Goal: Task Accomplishment & Management: Manage account settings

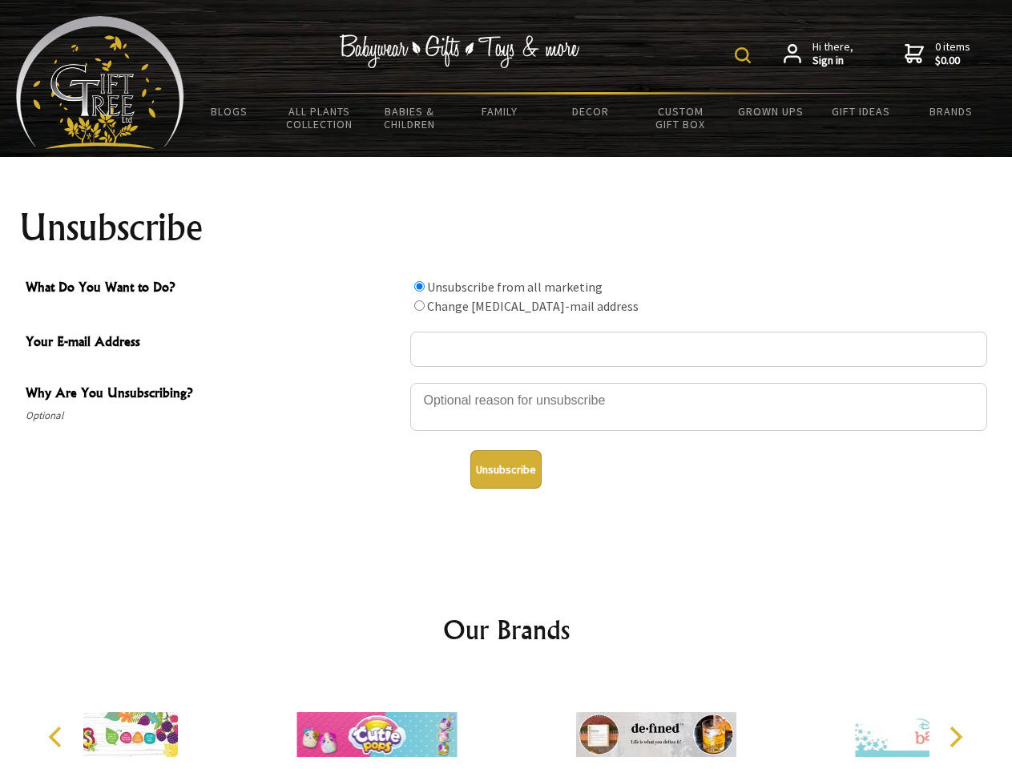
click at [745, 55] on img at bounding box center [743, 55] width 16 height 16
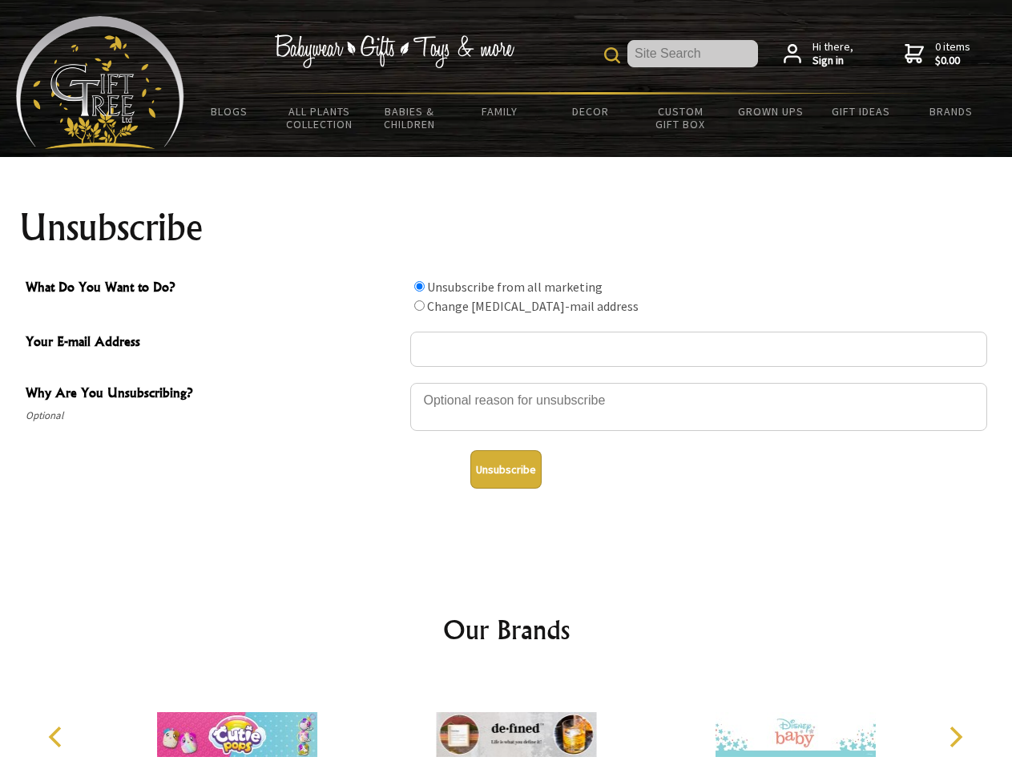
click at [506, 382] on div at bounding box center [698, 409] width 577 height 56
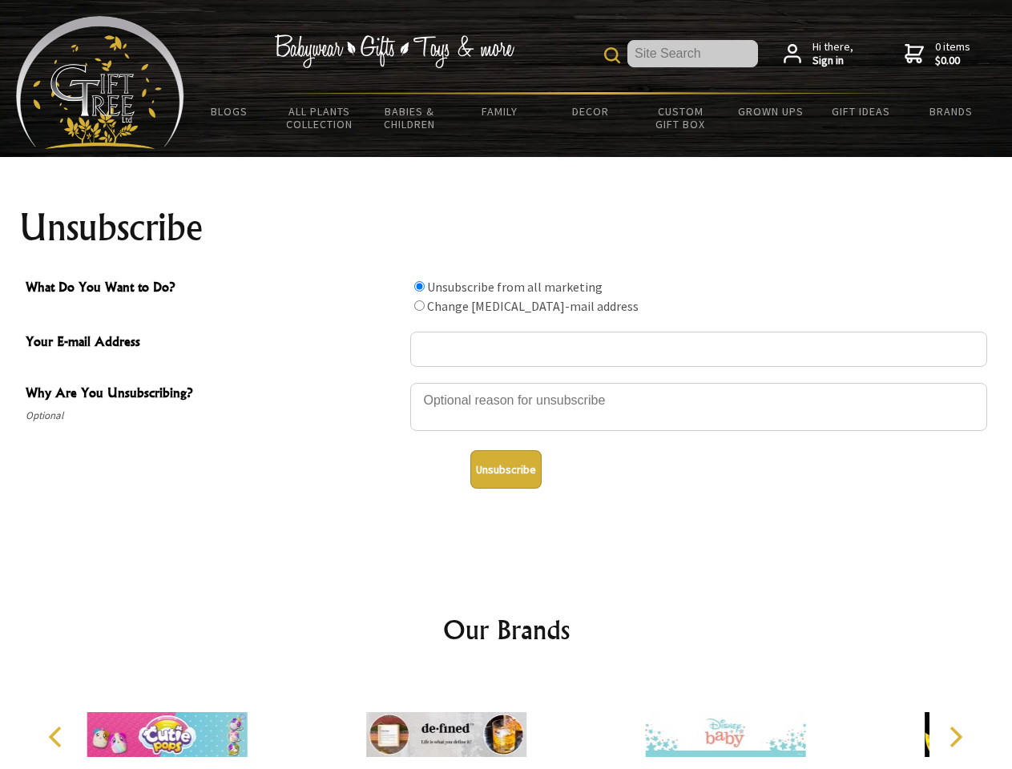
click at [419, 286] on input "What Do You Want to Do?" at bounding box center [419, 286] width 10 height 10
click at [419, 305] on input "What Do You Want to Do?" at bounding box center [419, 306] width 10 height 10
radio input "true"
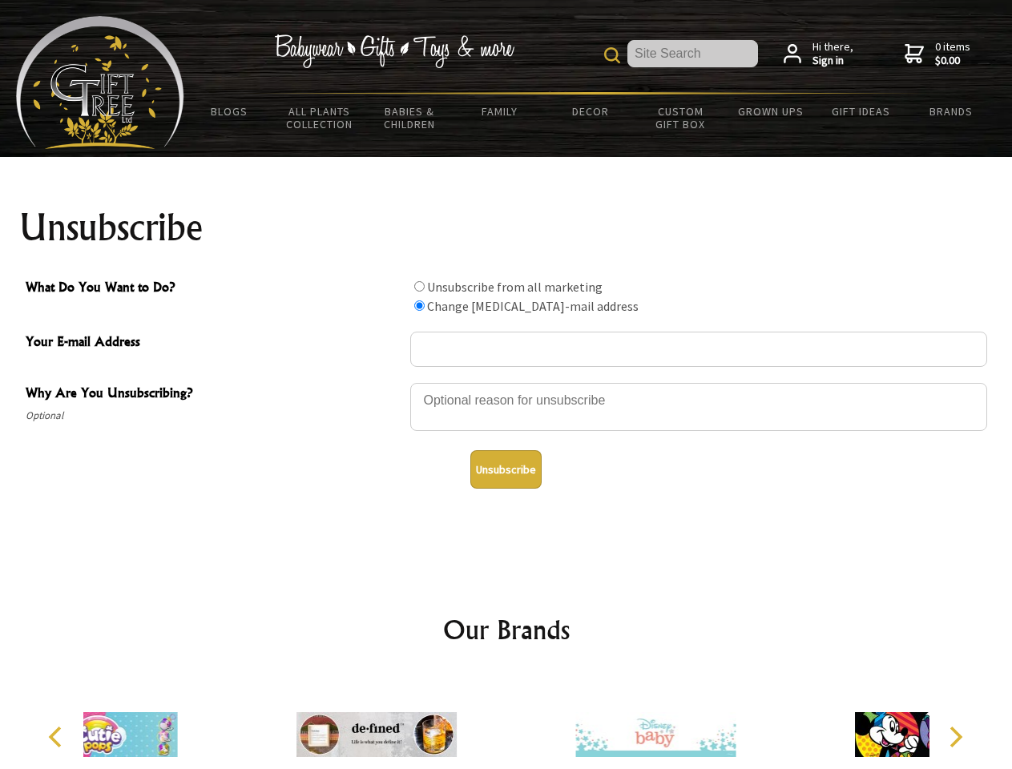
click at [506, 470] on button "Unsubscribe" at bounding box center [505, 469] width 71 height 38
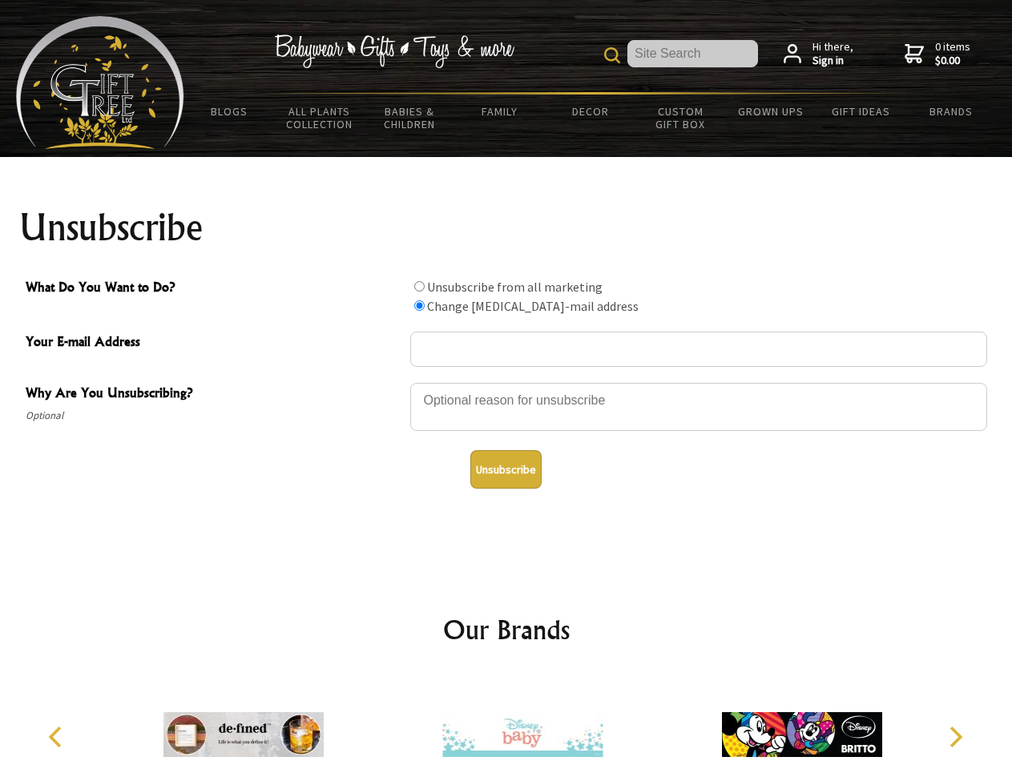
click at [506, 722] on img at bounding box center [522, 735] width 160 height 120
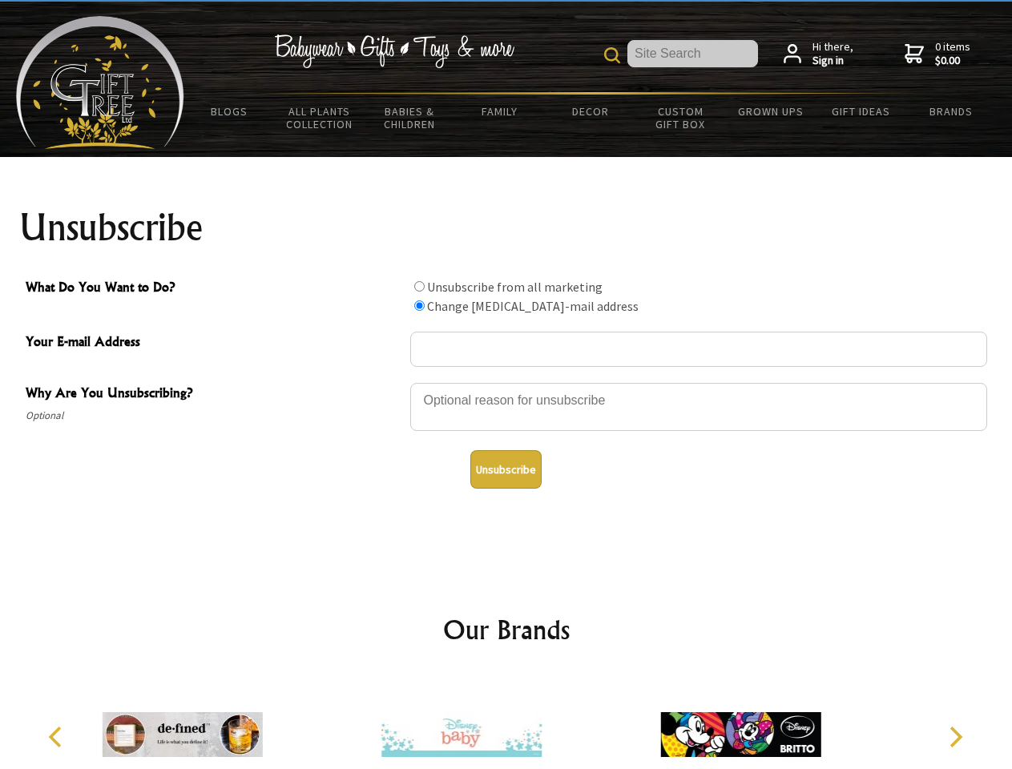
click at [58, 737] on icon "Previous" at bounding box center [56, 737] width 21 height 21
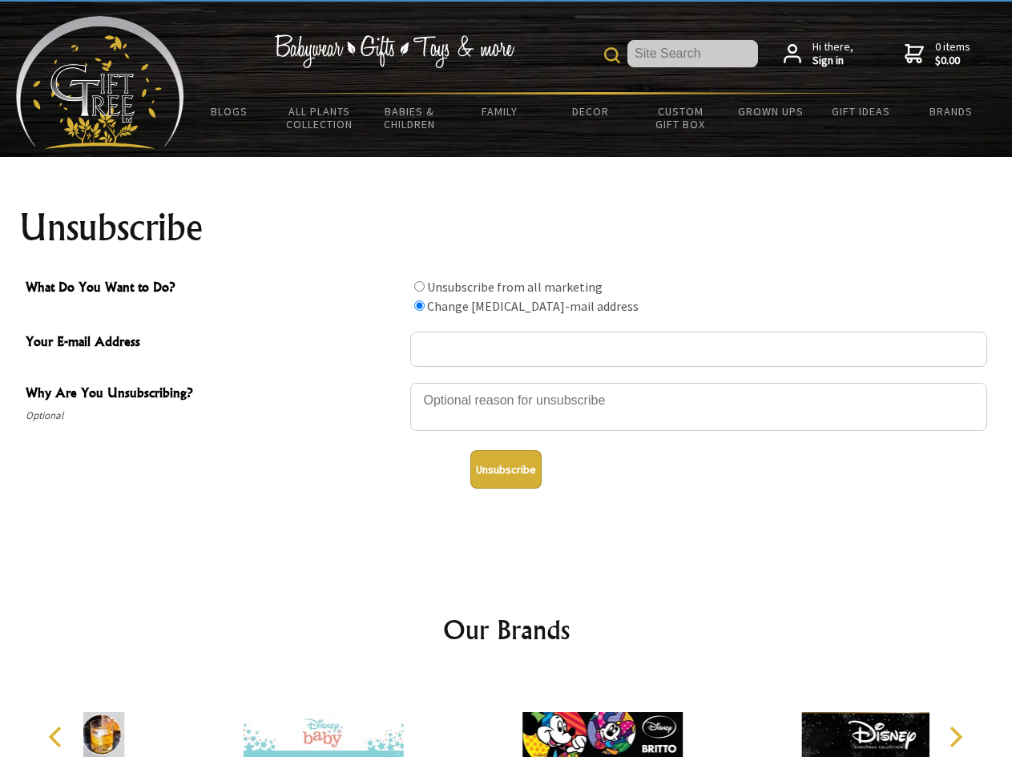
click at [955, 737] on icon "Next" at bounding box center [954, 737] width 21 height 21
